Goal: Task Accomplishment & Management: Manage account settings

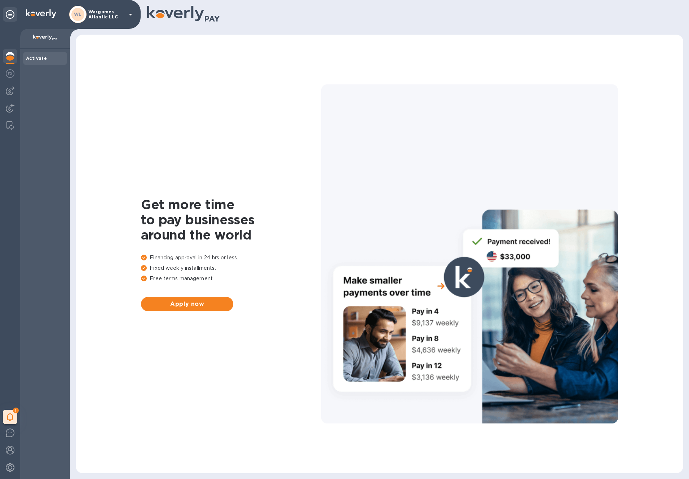
click at [39, 58] on b "Activate" at bounding box center [36, 58] width 21 height 5
click at [103, 14] on p "Wargames Atlantic LLC" at bounding box center [106, 14] width 36 height 10
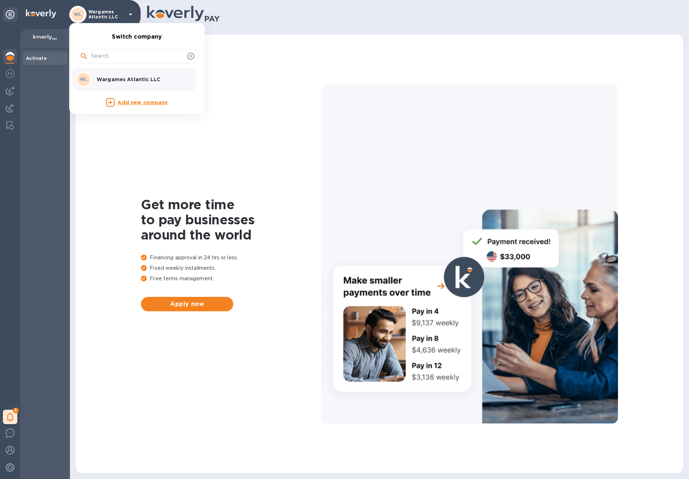
click at [10, 76] on div at bounding box center [344, 239] width 689 height 479
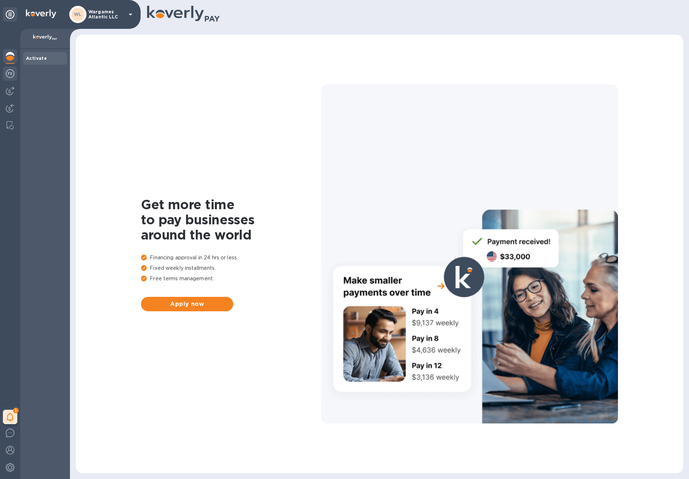
click at [10, 75] on img at bounding box center [10, 73] width 9 height 9
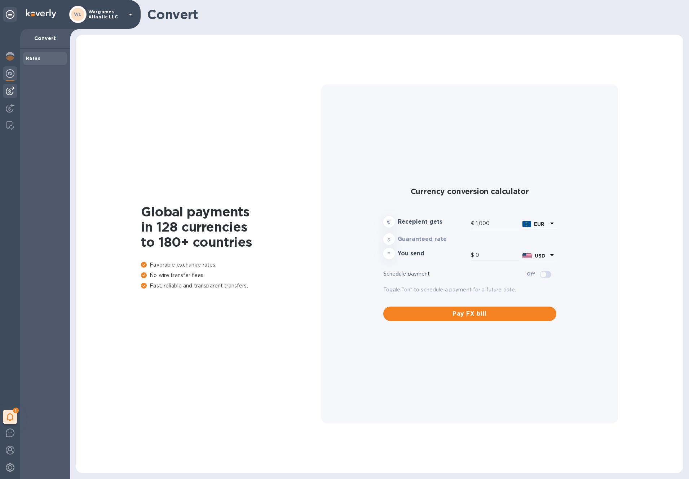
type input "1,171.84"
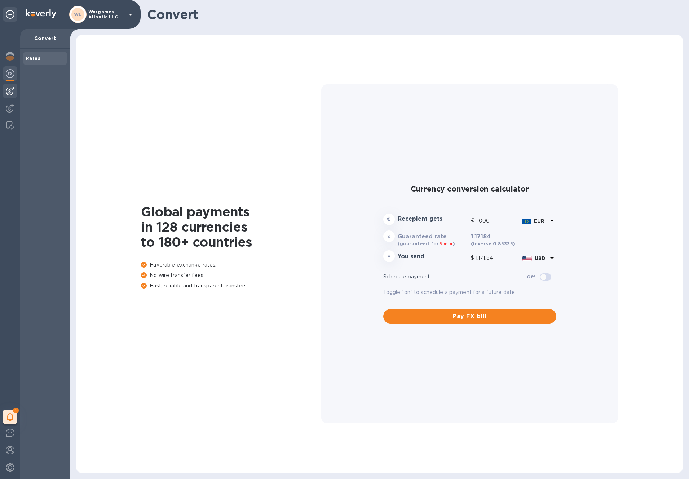
click at [9, 96] on div at bounding box center [10, 91] width 14 height 14
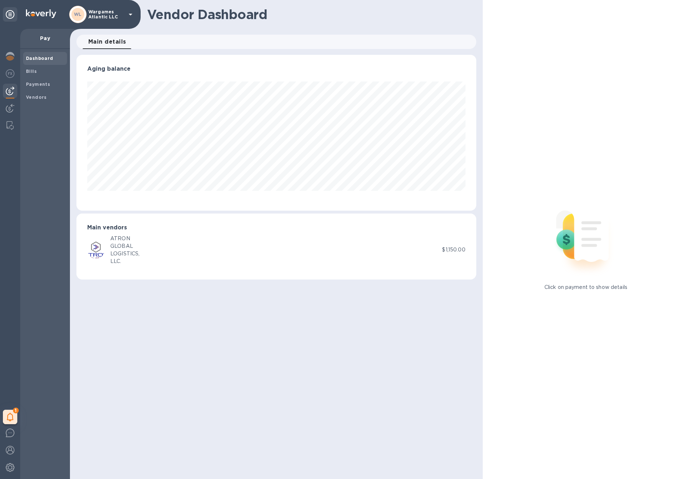
scroll to position [156, 400]
click at [118, 251] on div "LOGISTICS," at bounding box center [124, 254] width 29 height 8
click at [100, 251] on img at bounding box center [95, 249] width 17 height 17
click at [444, 250] on p "$1,150.00" at bounding box center [453, 250] width 23 height 8
click at [123, 232] on div "Main vendors ATRON GLOBAL LOGISTICS, LLC. $1,150.00" at bounding box center [276, 247] width 400 height 66
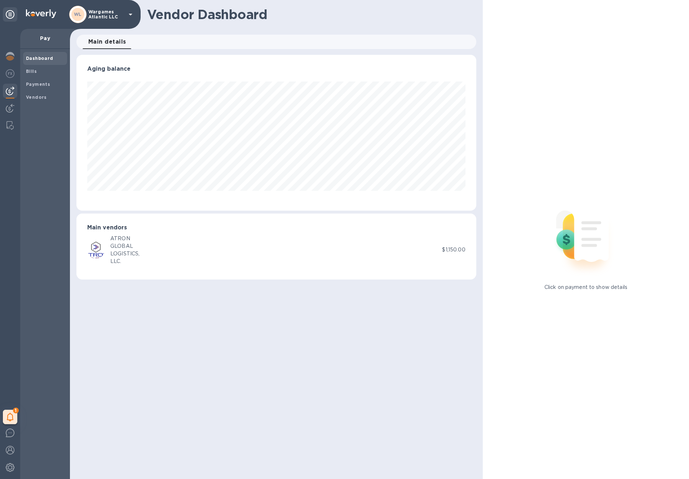
click at [118, 250] on div "LOGISTICS," at bounding box center [124, 254] width 29 height 8
click at [34, 82] on b "Payments" at bounding box center [38, 84] width 24 height 5
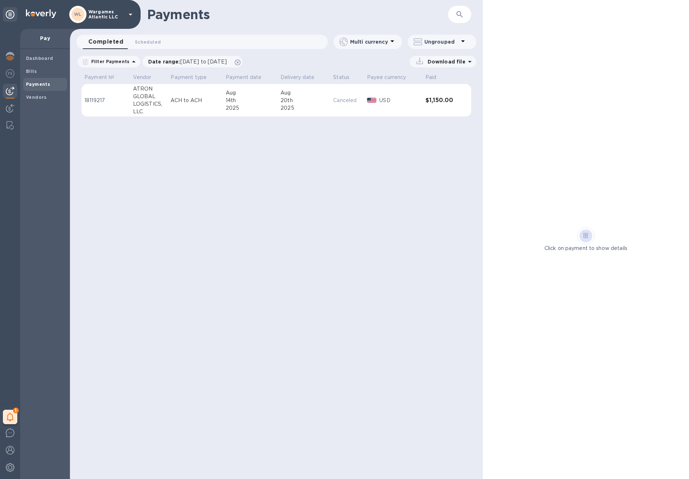
click at [150, 99] on div "GLOBAL" at bounding box center [149, 97] width 32 height 8
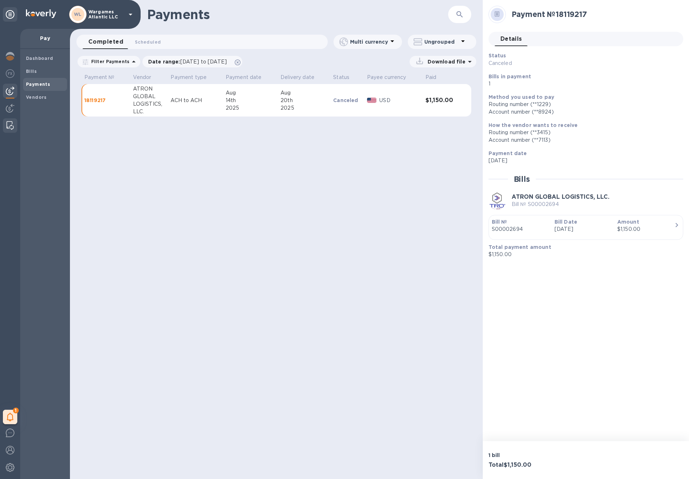
click at [9, 124] on img at bounding box center [9, 125] width 7 height 9
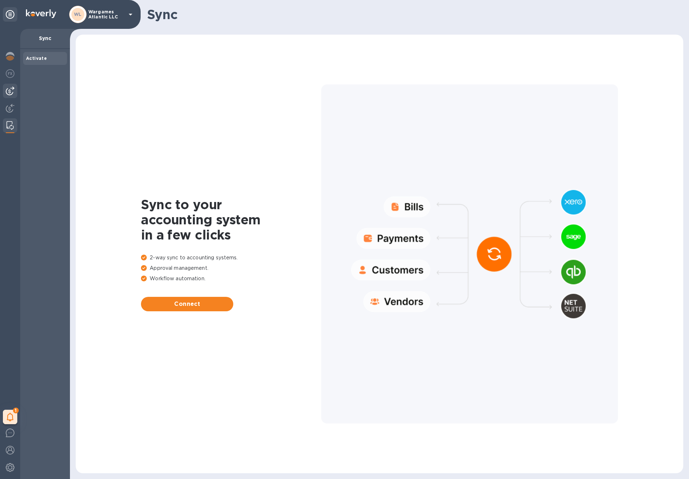
click at [8, 89] on img at bounding box center [10, 91] width 9 height 9
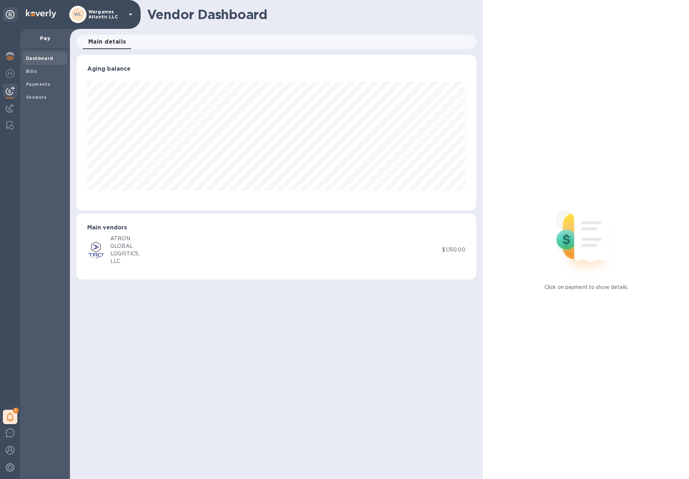
scroll to position [156, 400]
click at [7, 109] on img at bounding box center [10, 108] width 9 height 9
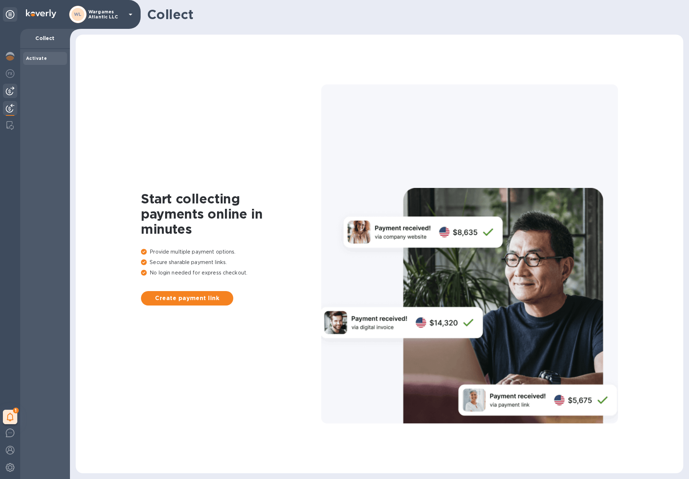
click at [8, 91] on img at bounding box center [10, 91] width 9 height 9
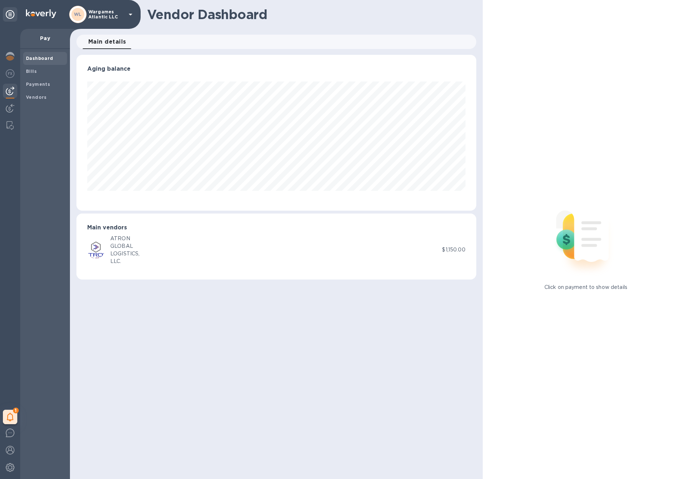
scroll to position [156, 400]
click at [49, 41] on p "Pay" at bounding box center [45, 38] width 38 height 7
click at [43, 44] on div "Pay" at bounding box center [45, 39] width 50 height 20
click at [38, 72] on span "Bills" at bounding box center [45, 71] width 38 height 7
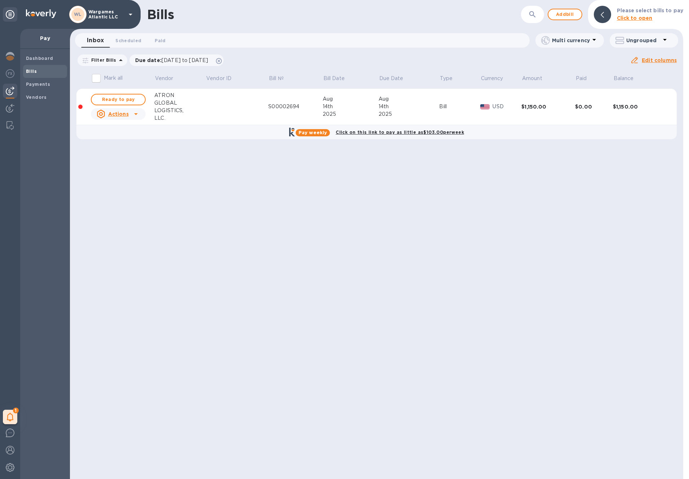
click at [134, 114] on icon at bounding box center [136, 114] width 9 height 9
click at [135, 142] on b "Mark as paid" at bounding box center [127, 143] width 32 height 6
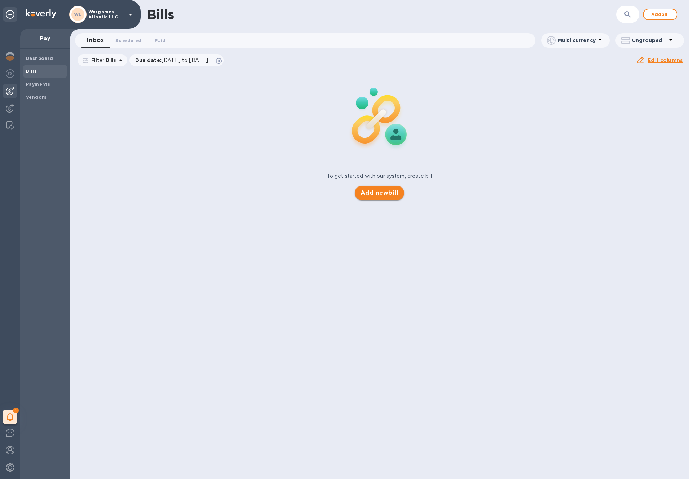
click at [377, 193] on span "Add new bill" at bounding box center [380, 193] width 38 height 9
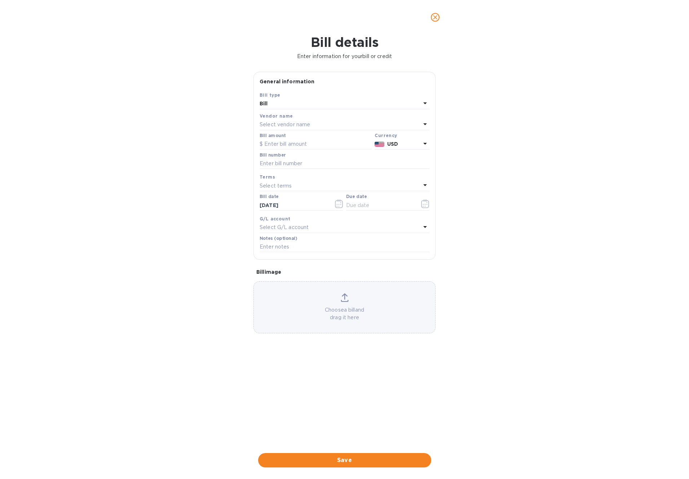
click at [283, 122] on p "Select vendor name" at bounding box center [285, 125] width 51 height 8
click at [287, 163] on p "ATRON GLOBAL LOGISTICS, LLC." at bounding box center [342, 166] width 153 height 8
click at [290, 165] on input "text" at bounding box center [345, 163] width 170 height 11
paste input "S00002691"
type input "S00002691"
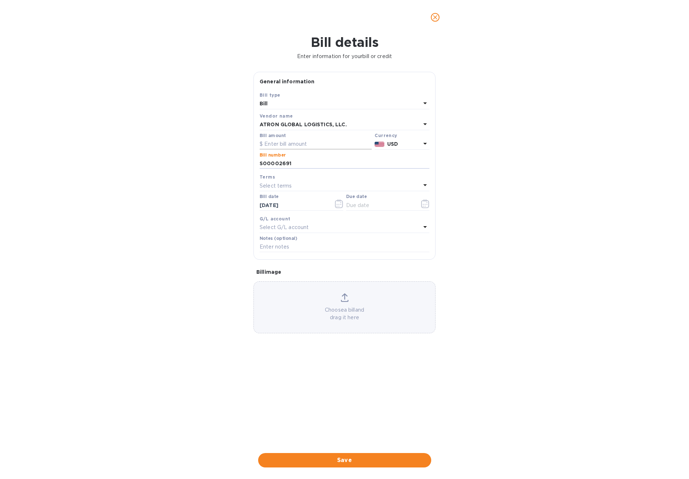
click at [285, 142] on input "text" at bounding box center [316, 144] width 112 height 11
click at [316, 144] on input "text" at bounding box center [316, 144] width 112 height 11
paste input "2,912.50"
type input "2,912.50"
click at [361, 205] on input "text" at bounding box center [380, 205] width 68 height 11
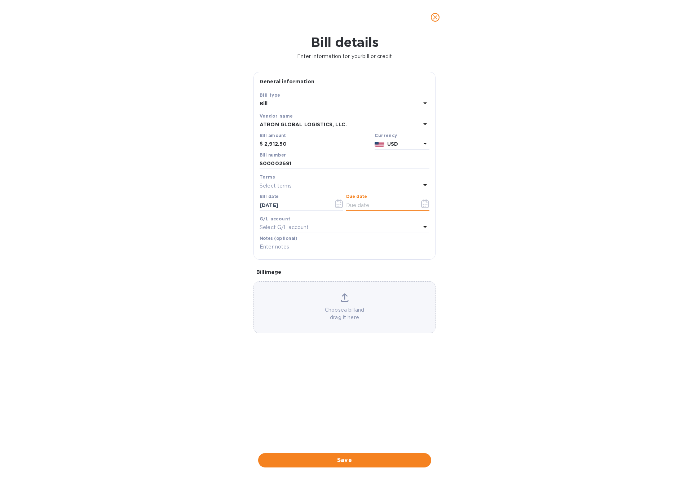
click at [429, 206] on icon "button" at bounding box center [425, 203] width 8 height 9
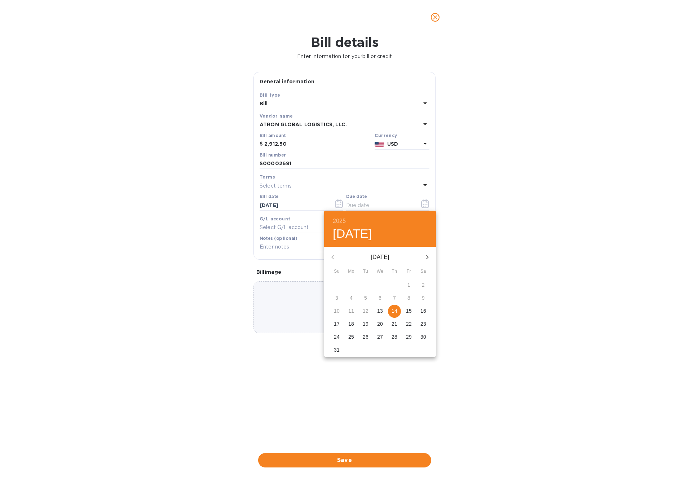
drag, startPoint x: 393, startPoint y: 308, endPoint x: 383, endPoint y: 308, distance: 9.7
click at [393, 308] on p "14" at bounding box center [395, 310] width 6 height 7
type input "[DATE]"
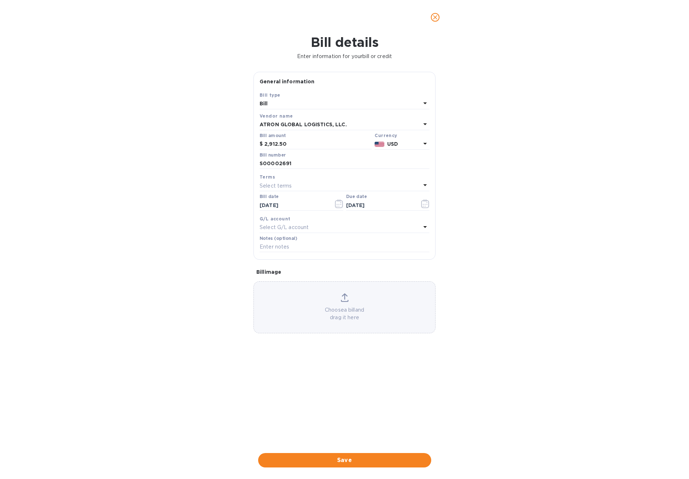
click at [361, 458] on span "Save" at bounding box center [345, 460] width 162 height 9
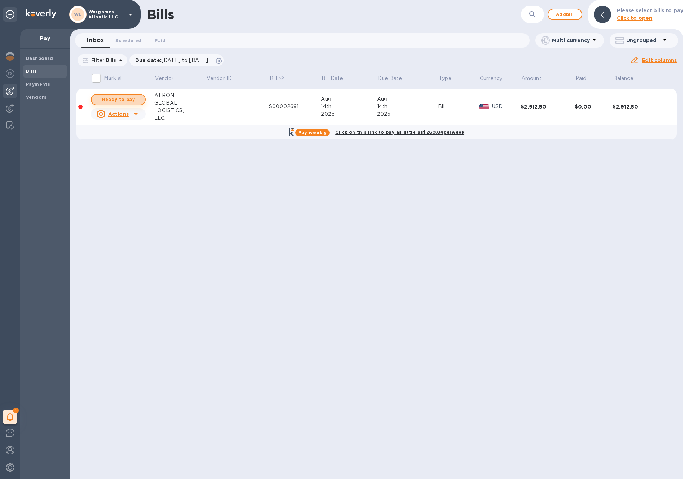
click at [132, 100] on span "Ready to pay" at bounding box center [118, 99] width 42 height 9
checkbox input "true"
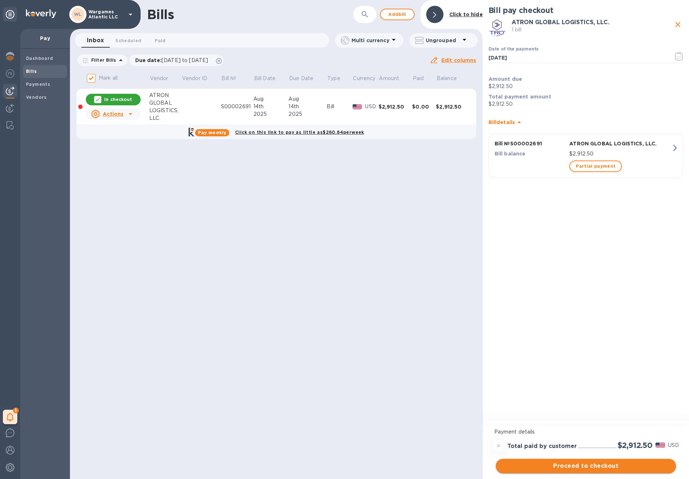
click at [594, 464] on span "Proceed to checkout" at bounding box center [586, 466] width 169 height 9
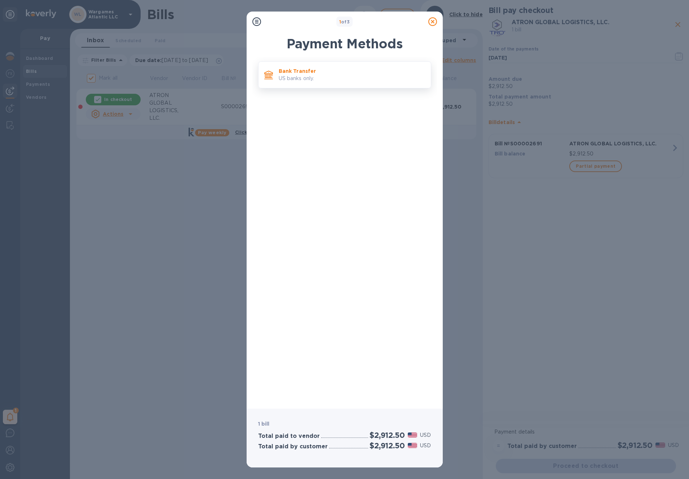
click at [303, 78] on p "US banks only." at bounding box center [352, 79] width 146 height 8
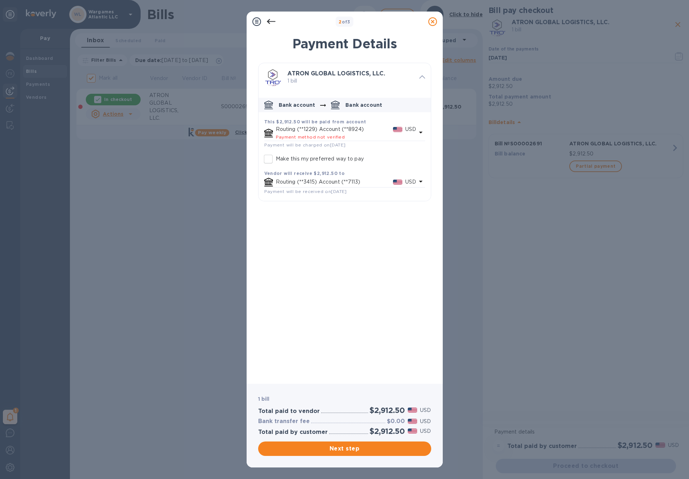
click at [267, 158] on input "Make this my preferred way to pay" at bounding box center [268, 159] width 15 height 15
checkbox input "true"
drag, startPoint x: 368, startPoint y: 452, endPoint x: 382, endPoint y: 452, distance: 14.1
click at [368, 451] on span "Next step" at bounding box center [345, 448] width 162 height 9
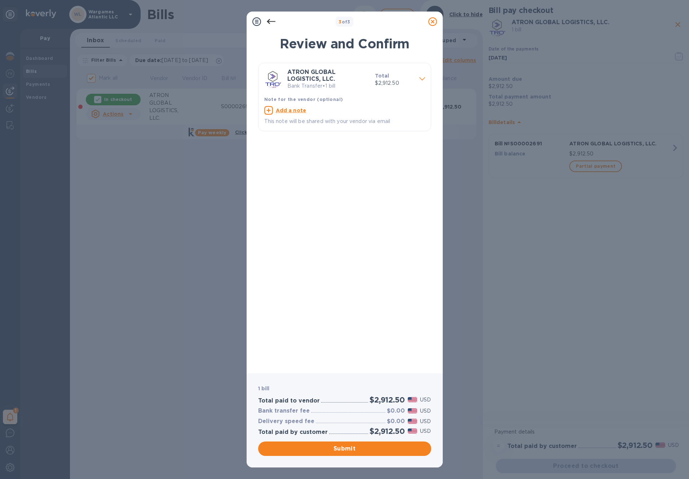
click at [383, 450] on span "Submit" at bounding box center [345, 448] width 162 height 9
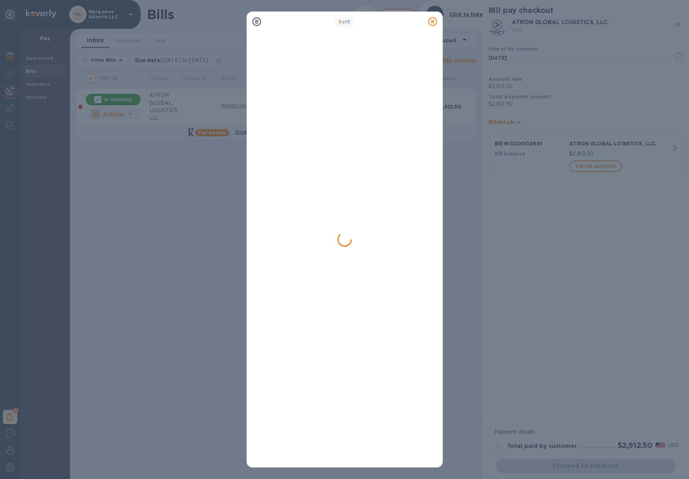
checkbox input "false"
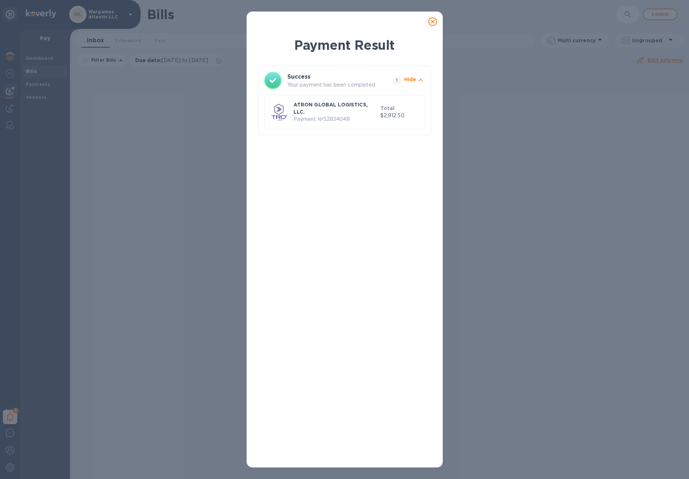
click at [431, 19] on icon at bounding box center [433, 21] width 9 height 9
